Goal: Use online tool/utility: Utilize a website feature to perform a specific function

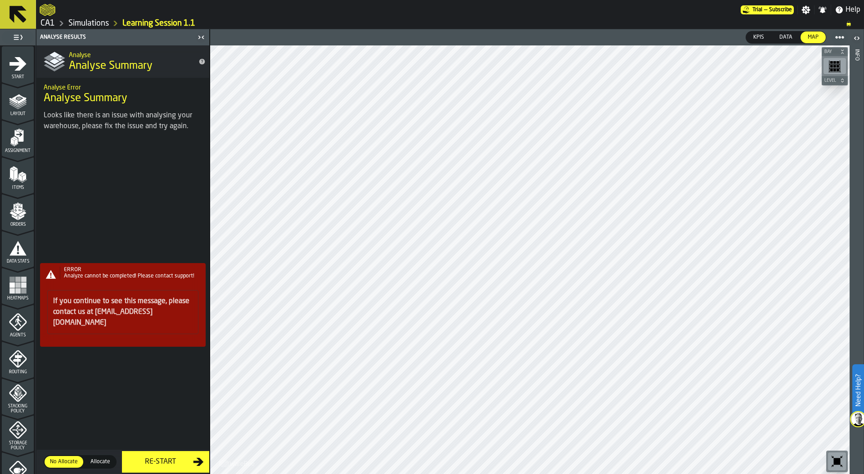
click at [97, 24] on link "Simulations" at bounding box center [88, 23] width 40 height 10
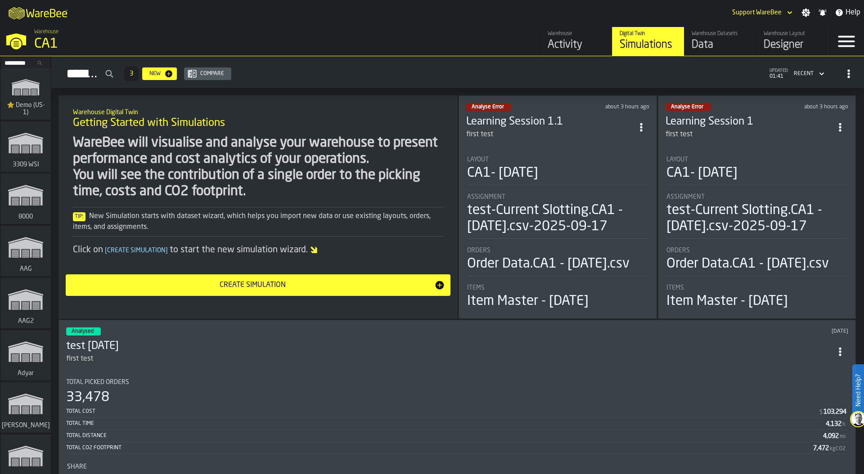
click at [638, 125] on icon "ItemListCard-DashboardItemContainer" at bounding box center [641, 127] width 9 height 9
click at [622, 193] on li "Duplicate" at bounding box center [621, 187] width 58 height 22
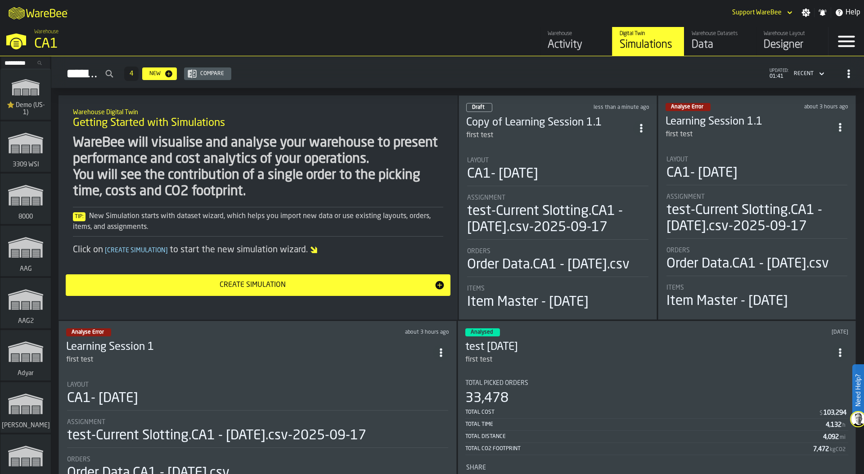
click at [538, 166] on div "CA1- [DATE]" at bounding box center [502, 174] width 71 height 16
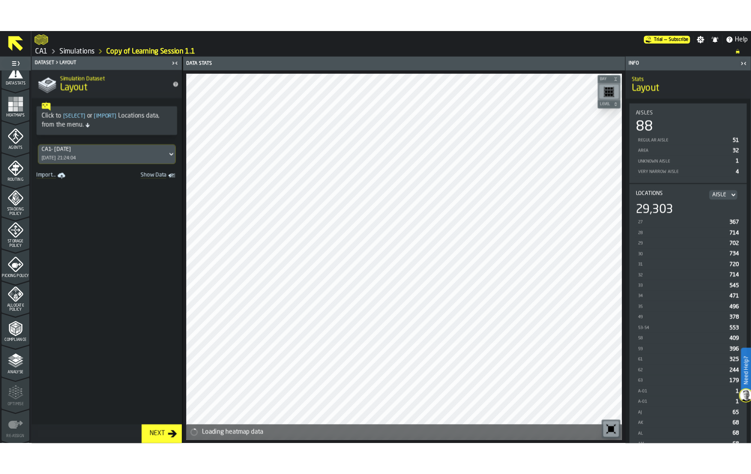
scroll to position [235, 0]
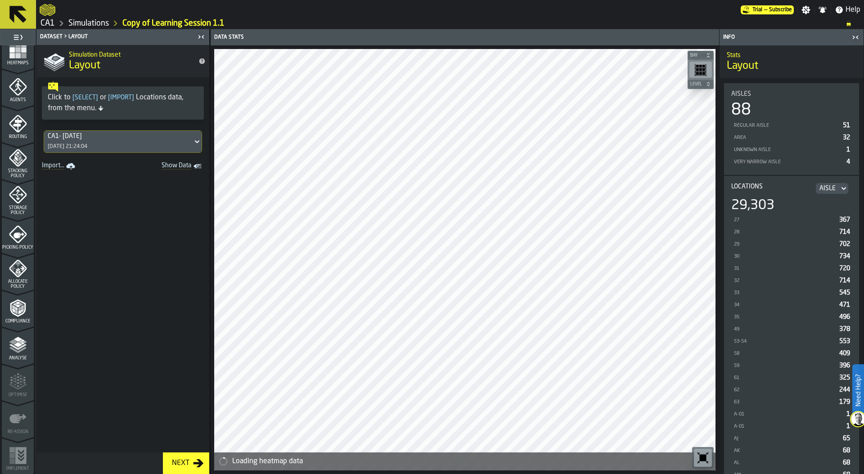
click at [27, 346] on div "Analyse" at bounding box center [18, 348] width 32 height 25
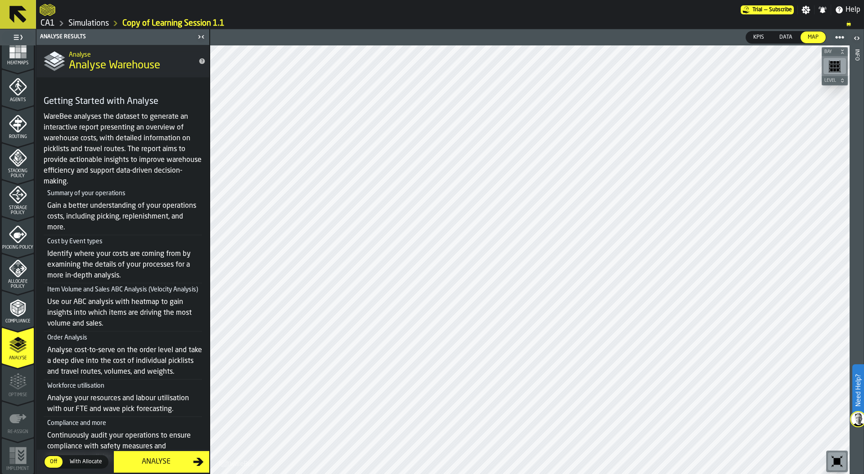
click at [856, 91] on div "Info" at bounding box center [856, 259] width 6 height 425
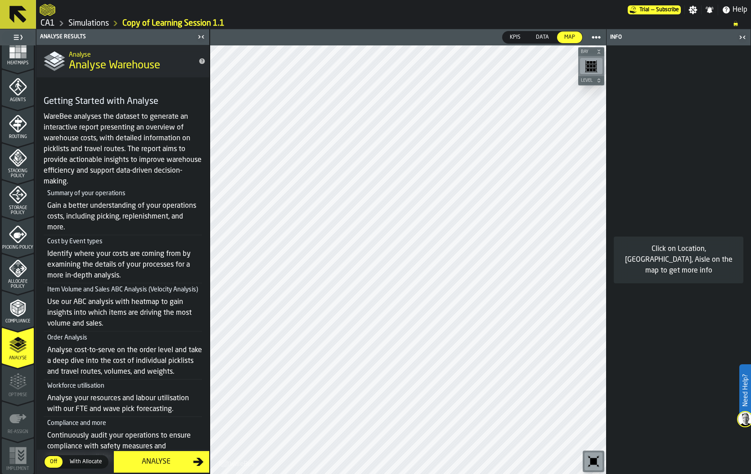
click at [16, 241] on div "Picking Policy" at bounding box center [18, 237] width 32 height 25
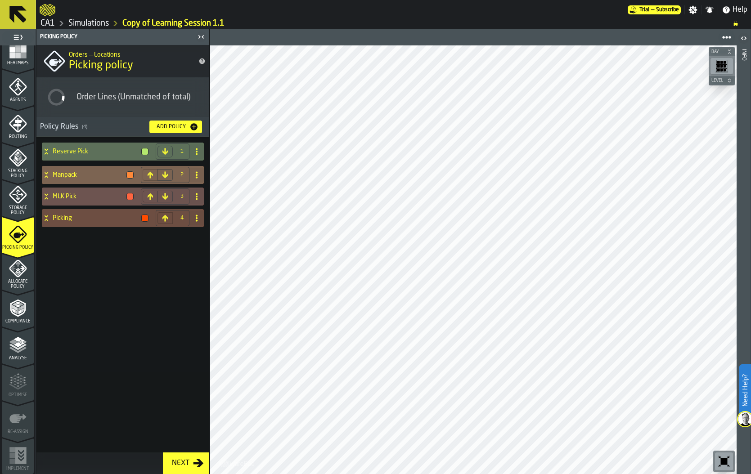
click at [47, 172] on icon at bounding box center [46, 174] width 9 height 7
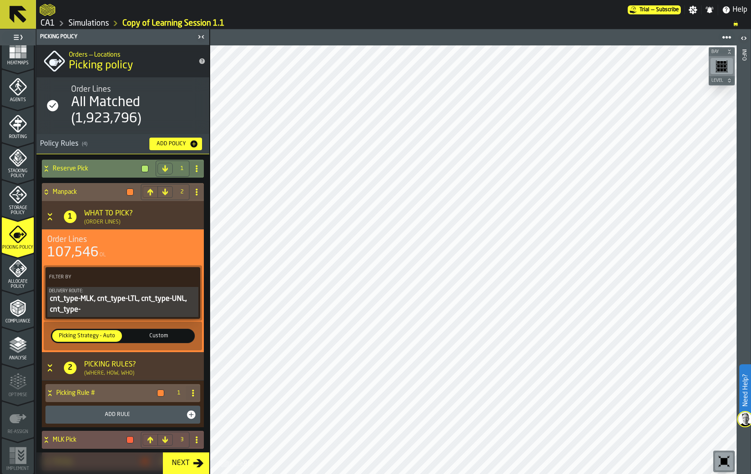
click at [47, 172] on icon at bounding box center [46, 168] width 9 height 7
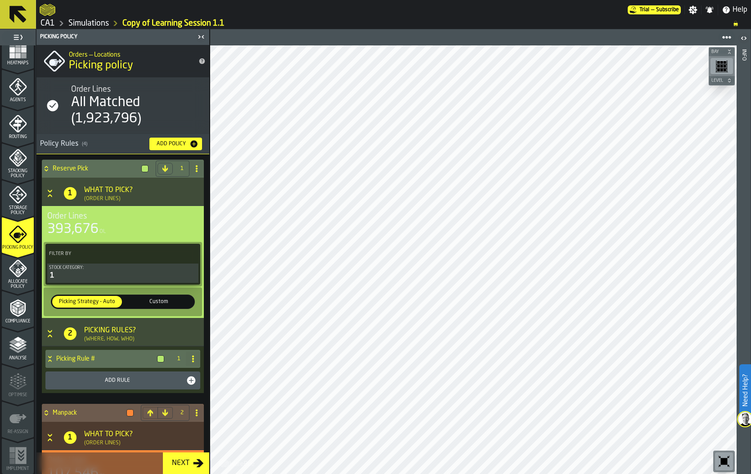
click at [19, 348] on polyline "menu Analyse" at bounding box center [18, 347] width 18 height 6
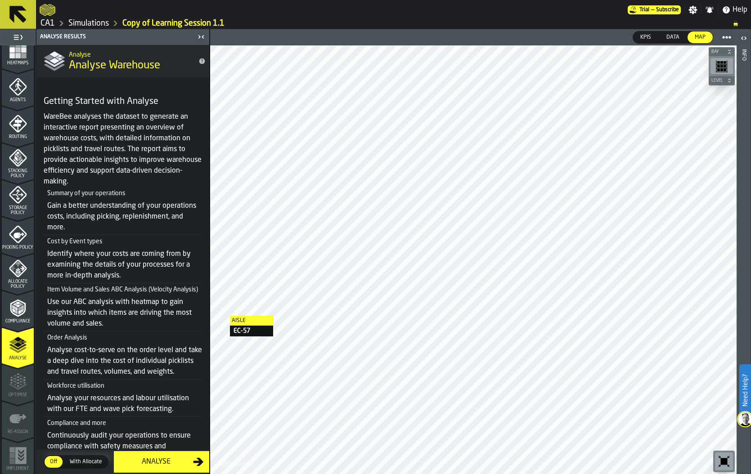
click at [155, 458] on div "Analyse" at bounding box center [156, 462] width 74 height 11
